Goal: Task Accomplishment & Management: Use online tool/utility

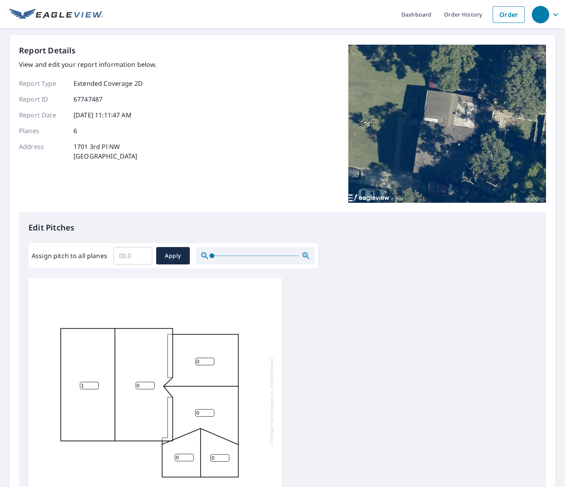
click at [95, 383] on input "1" at bounding box center [89, 386] width 19 height 8
click at [95, 383] on input "2" at bounding box center [89, 386] width 19 height 8
click at [95, 383] on input "3" at bounding box center [89, 386] width 19 height 8
type input "4"
click at [95, 383] on input "4" at bounding box center [89, 386] width 19 height 8
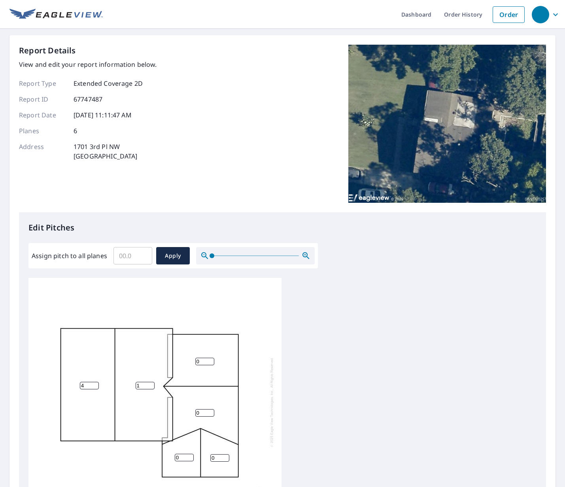
click at [151, 382] on input "1" at bounding box center [145, 386] width 19 height 8
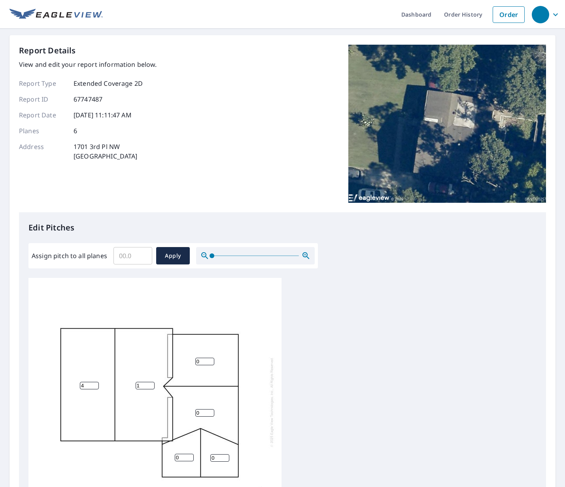
click at [151, 382] on input "1" at bounding box center [145, 386] width 19 height 8
click at [151, 383] on input "2" at bounding box center [145, 386] width 19 height 8
click at [151, 383] on input "3" at bounding box center [145, 386] width 19 height 8
type input "4"
click at [151, 383] on input "4" at bounding box center [145, 386] width 19 height 8
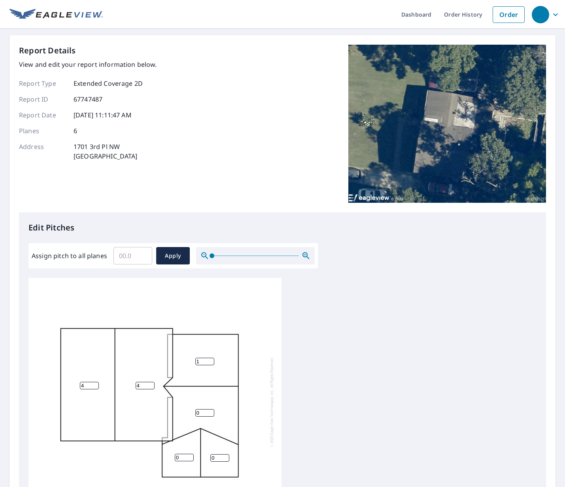
click at [209, 360] on input "1" at bounding box center [204, 362] width 19 height 8
click at [209, 360] on input "2" at bounding box center [204, 362] width 19 height 8
click at [209, 360] on input "3" at bounding box center [204, 362] width 19 height 8
type input "4"
click at [209, 360] on input "4" at bounding box center [204, 362] width 19 height 8
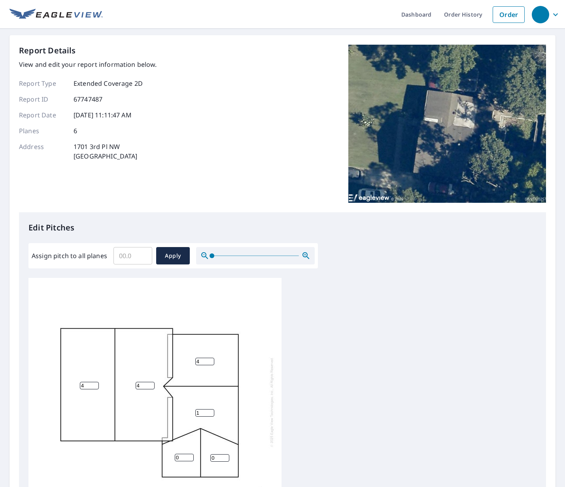
click at [210, 410] on input "1" at bounding box center [204, 413] width 19 height 8
click at [210, 410] on input "2" at bounding box center [204, 413] width 19 height 8
click at [210, 410] on input "3" at bounding box center [204, 413] width 19 height 8
click at [210, 410] on input "4" at bounding box center [204, 413] width 19 height 8
click at [210, 410] on input "5" at bounding box center [204, 413] width 19 height 8
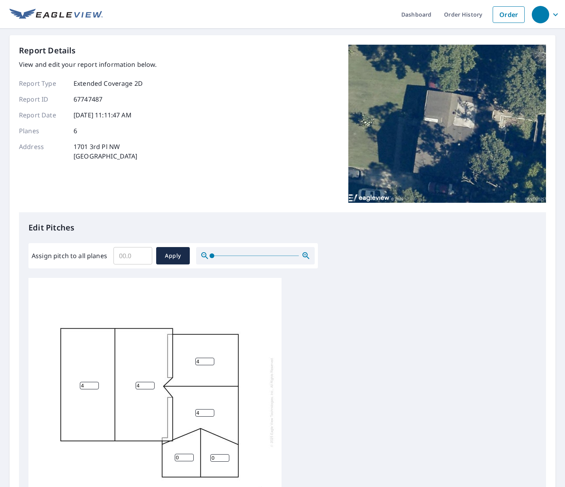
type input "4"
click at [210, 414] on input "4" at bounding box center [204, 413] width 19 height 8
click at [190, 454] on input "1" at bounding box center [184, 458] width 19 height 8
click at [190, 454] on input "2" at bounding box center [184, 458] width 19 height 8
click at [190, 454] on input "3" at bounding box center [184, 458] width 19 height 8
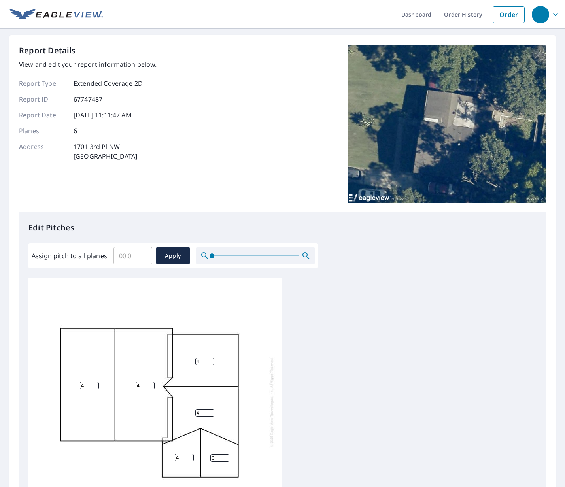
click at [190, 454] on input "4" at bounding box center [184, 458] width 19 height 8
click at [190, 454] on input "5" at bounding box center [184, 458] width 19 height 8
type input "4"
click at [188, 458] on input "4" at bounding box center [184, 458] width 19 height 8
click at [225, 455] on input "1" at bounding box center [219, 458] width 19 height 8
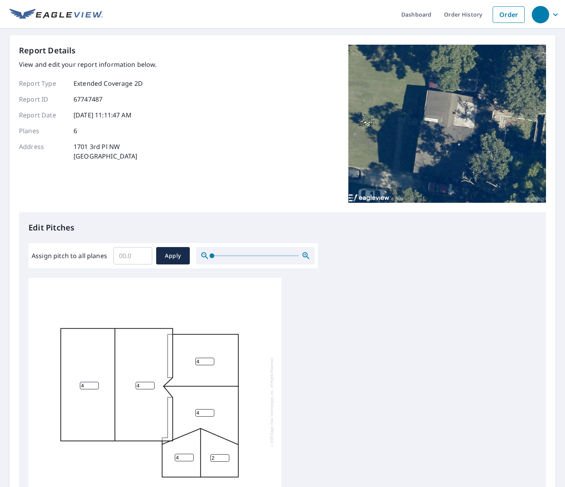
click at [225, 455] on input "2" at bounding box center [219, 458] width 19 height 8
click at [225, 455] on input "3" at bounding box center [219, 458] width 19 height 8
click at [225, 455] on input "4" at bounding box center [219, 458] width 19 height 8
click at [225, 455] on input "5" at bounding box center [219, 458] width 19 height 8
type input "4"
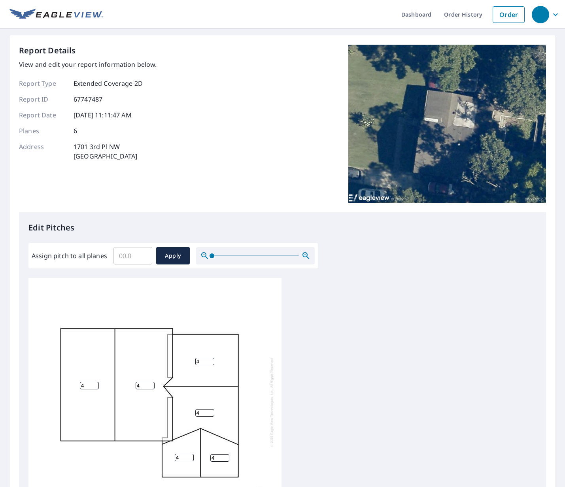
click at [225, 459] on input "4" at bounding box center [219, 458] width 19 height 8
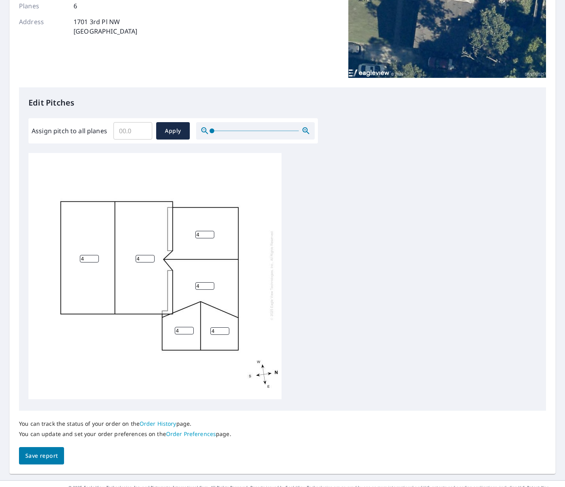
scroll to position [138, 0]
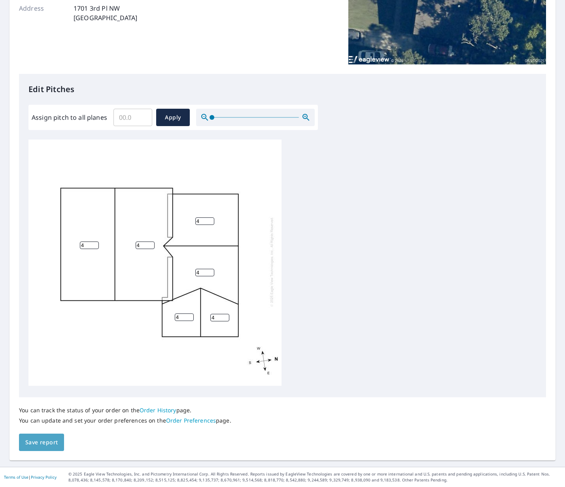
click at [47, 444] on span "Save report" at bounding box center [41, 442] width 32 height 10
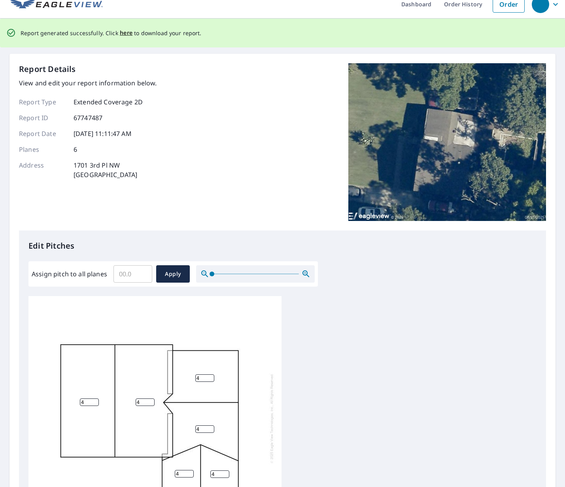
scroll to position [0, 0]
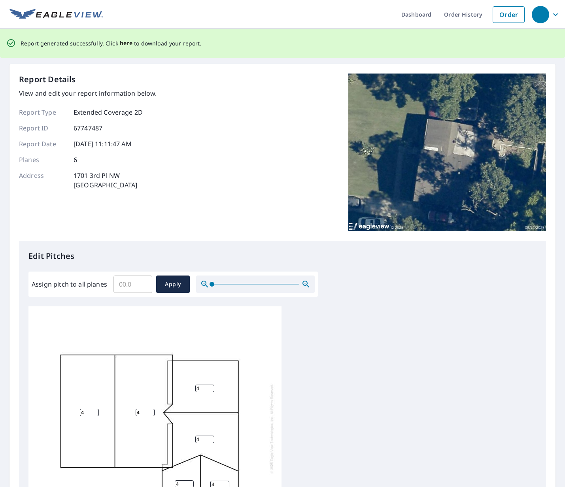
click at [124, 41] on span "here" at bounding box center [126, 43] width 13 height 10
